Goal: Go to known website: Go to known website

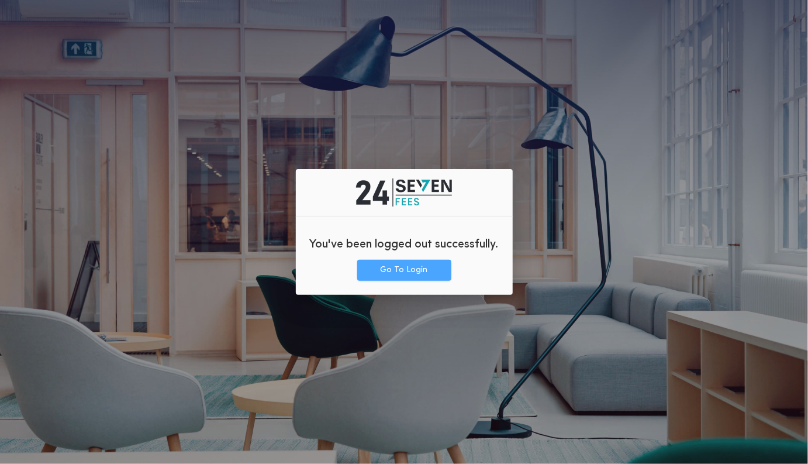
click at [399, 273] on button "Go To Login" at bounding box center [404, 270] width 94 height 21
